Goal: Task Accomplishment & Management: Complete application form

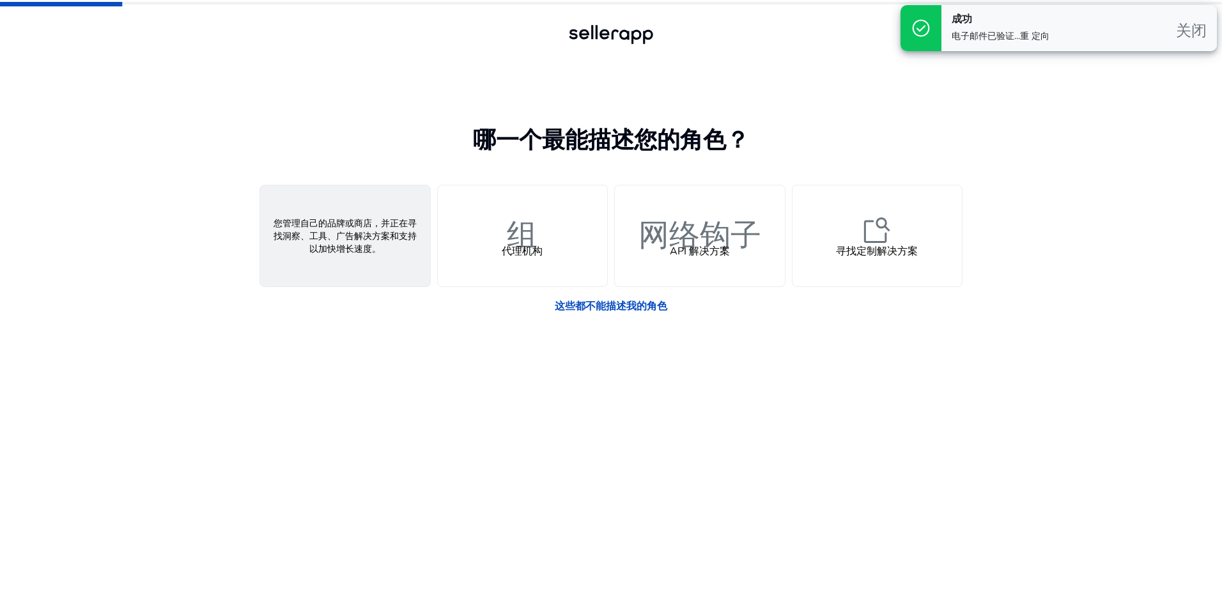
click at [351, 242] on span "人" at bounding box center [345, 230] width 31 height 31
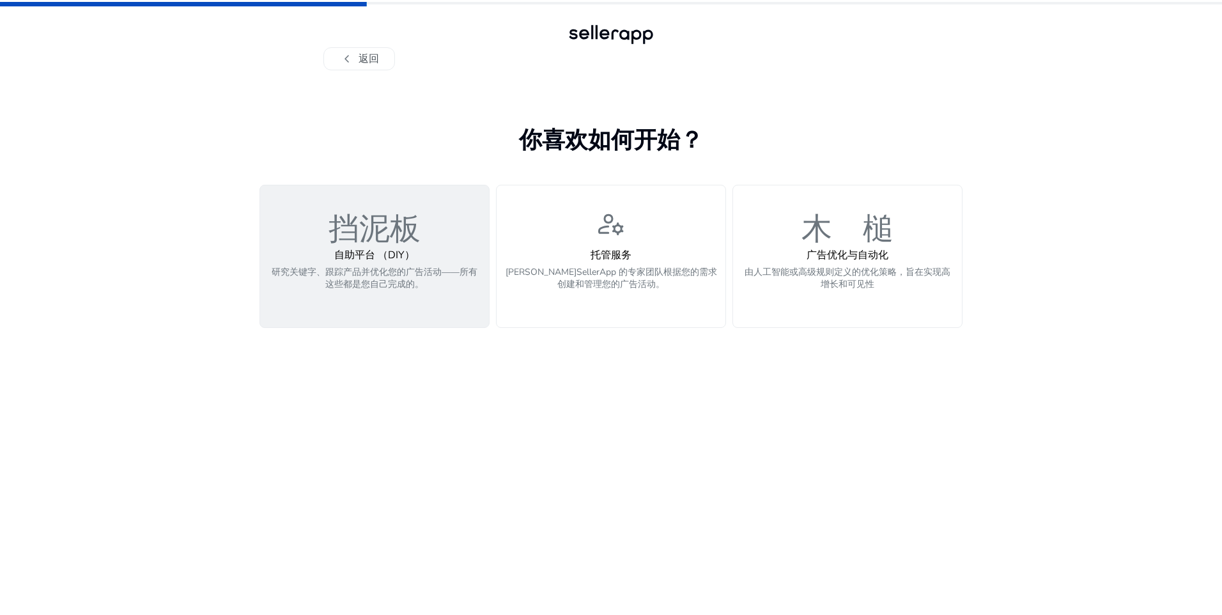
click at [399, 280] on p "研究关键字、跟踪产品并优化您的广告活动——所有这些都是您自己完成的。" at bounding box center [374, 285] width 213 height 38
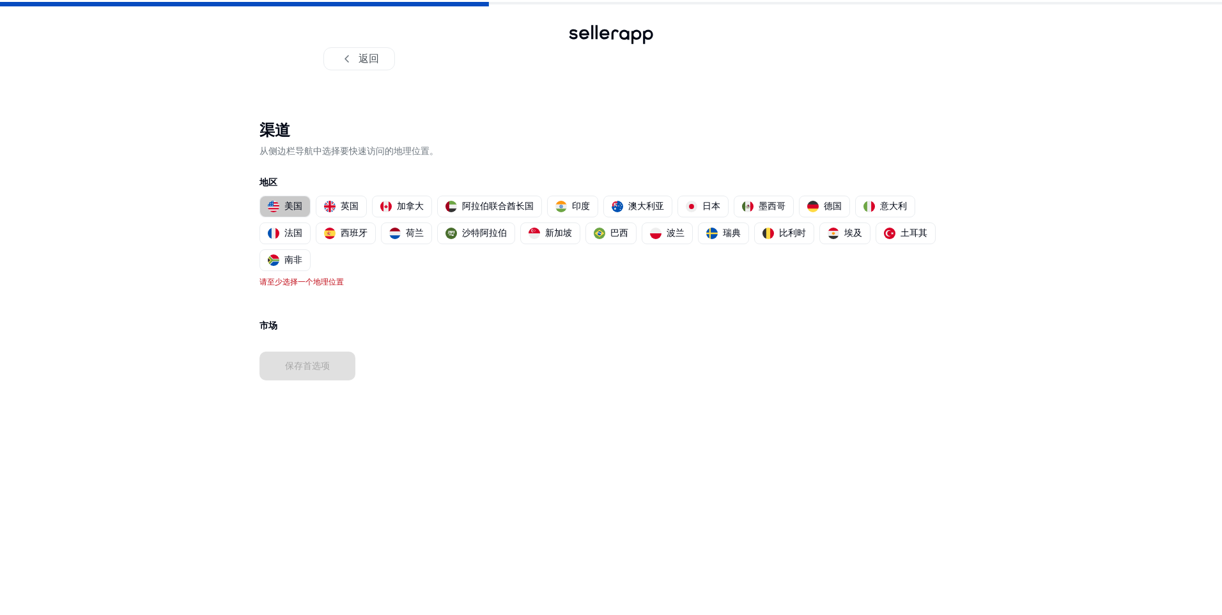
click at [296, 207] on p "美国" at bounding box center [293, 205] width 18 height 13
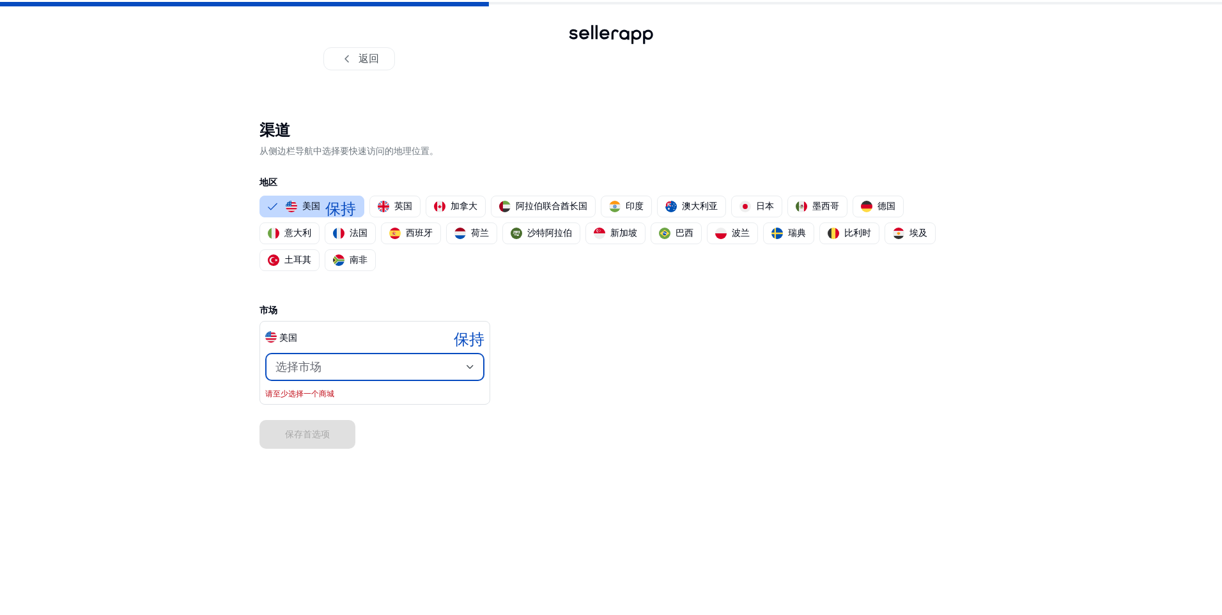
click at [396, 369] on div "选择市场" at bounding box center [370, 367] width 191 height 14
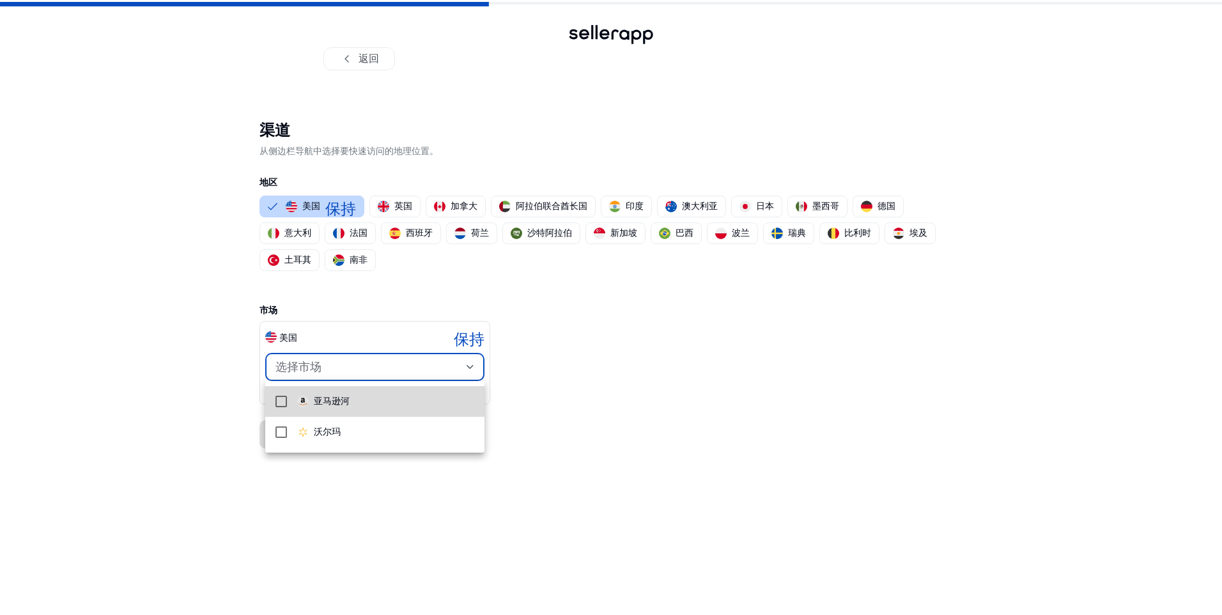
click at [371, 399] on span "亚马逊河" at bounding box center [385, 401] width 177 height 14
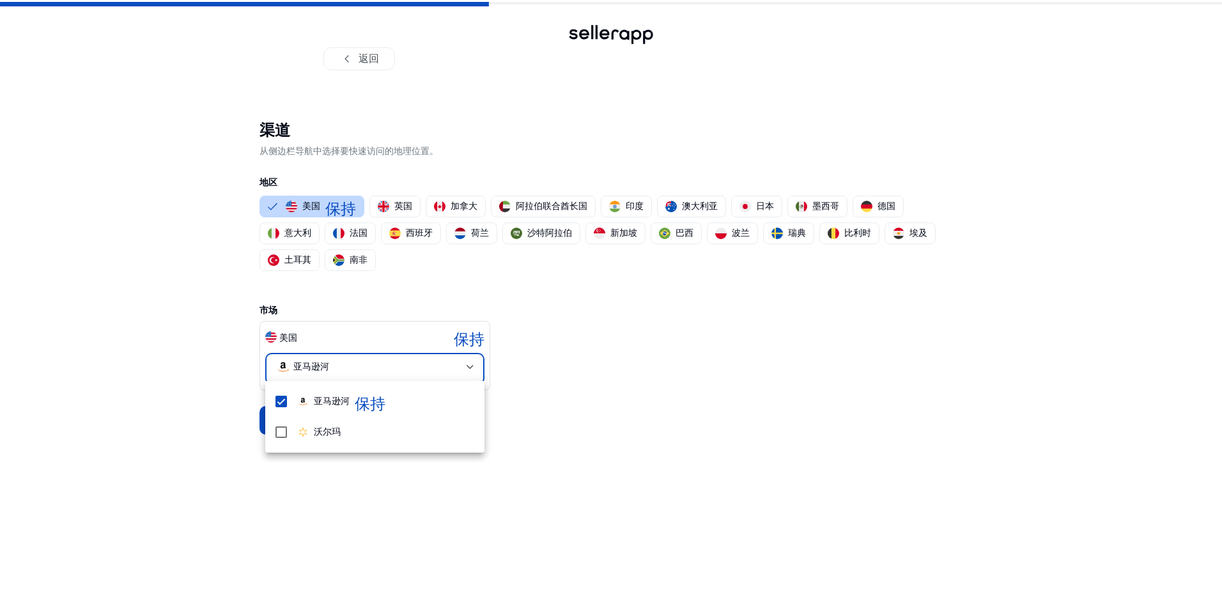
click at [246, 438] on div at bounding box center [611, 307] width 1222 height 615
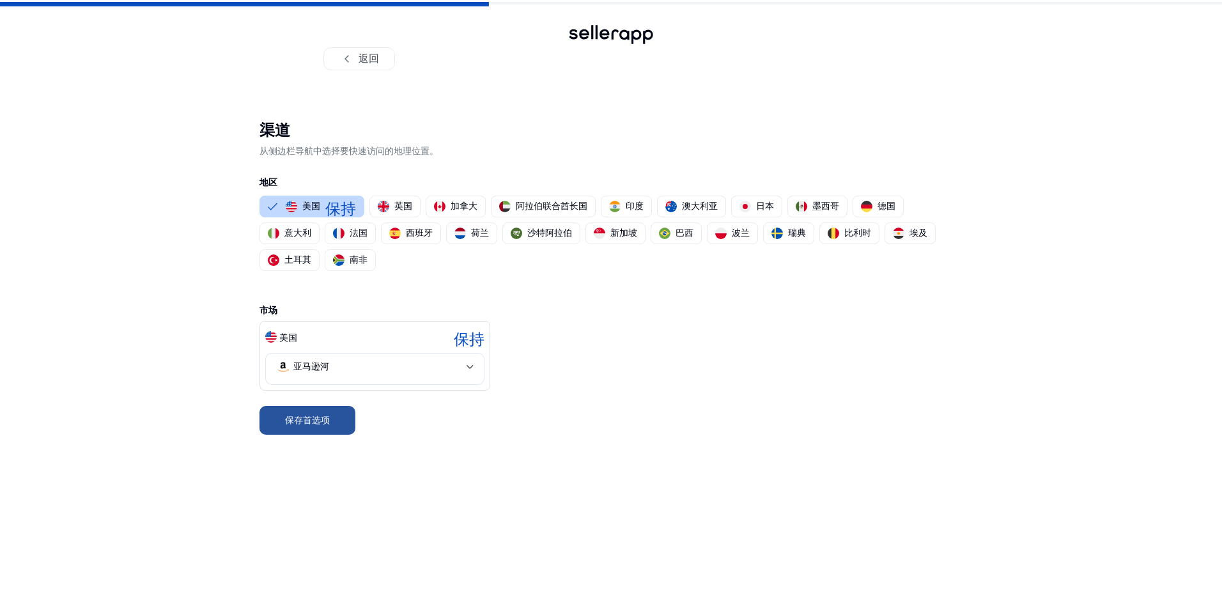
click at [303, 419] on font "保存首选项" at bounding box center [307, 419] width 45 height 13
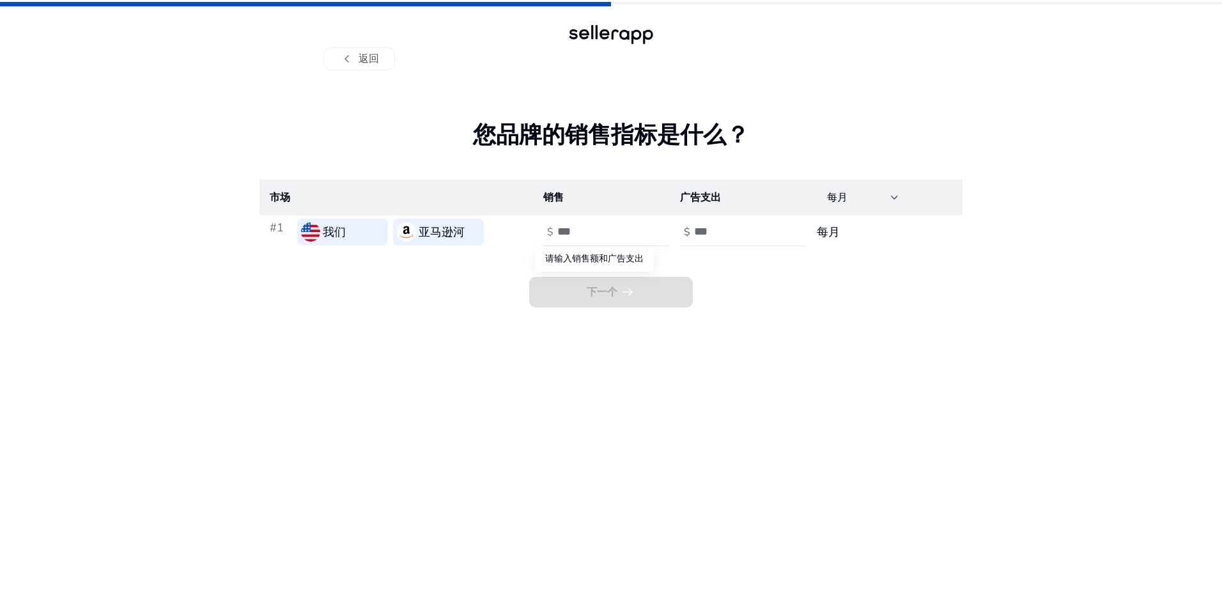
click at [596, 296] on span "下一个 arrow_right_alt" at bounding box center [611, 292] width 164 height 31
click at [597, 240] on div at bounding box center [614, 232] width 115 height 28
click at [597, 232] on input "number" at bounding box center [600, 231] width 86 height 14
